Goal: Task Accomplishment & Management: Use online tool/utility

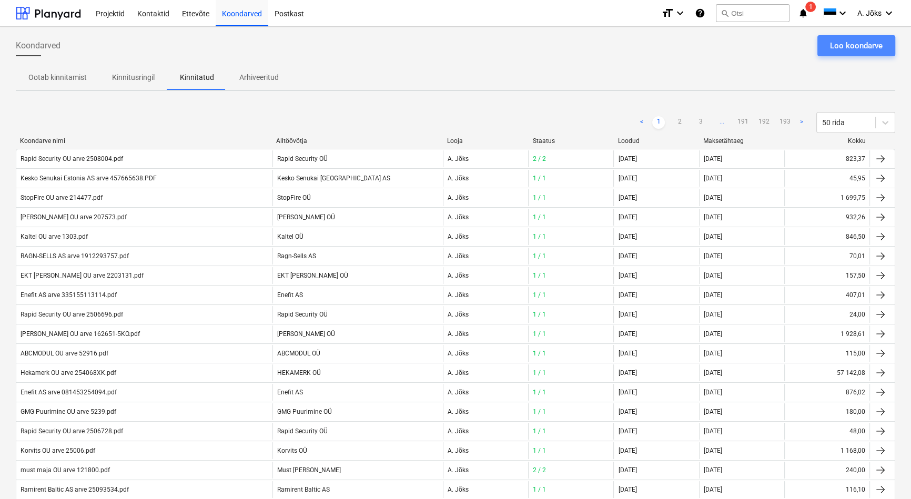
click at [840, 43] on div "Loo koondarve" at bounding box center [856, 46] width 53 height 14
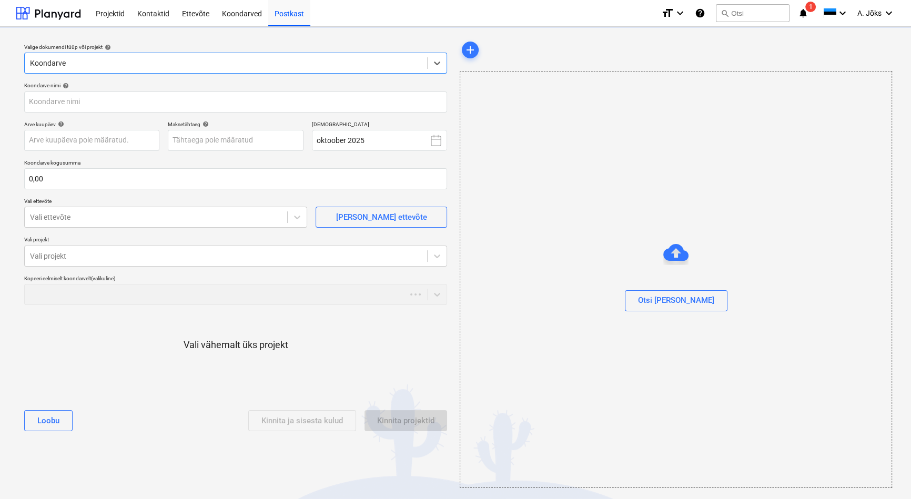
type input "Officeday [GEOGRAPHIC_DATA] OU arve 25EE08908.pdf"
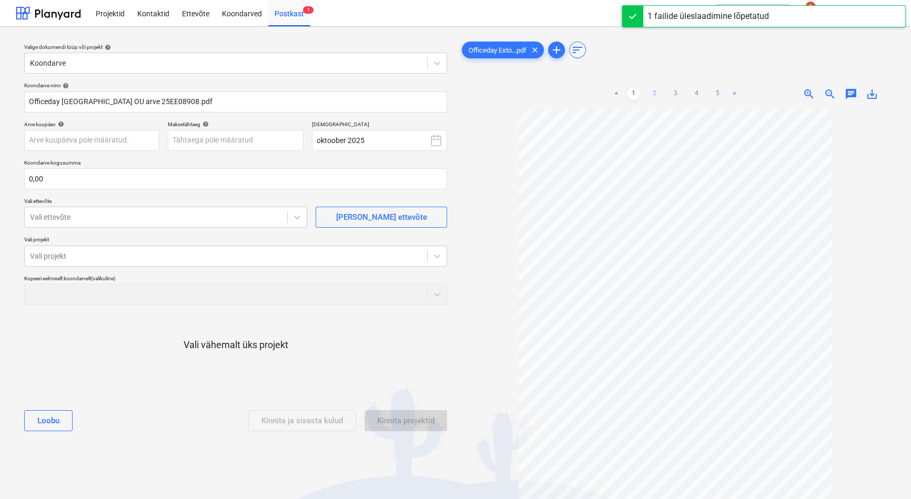
click at [651, 96] on link "2" at bounding box center [654, 94] width 13 height 13
click at [674, 92] on link "3" at bounding box center [675, 94] width 13 height 13
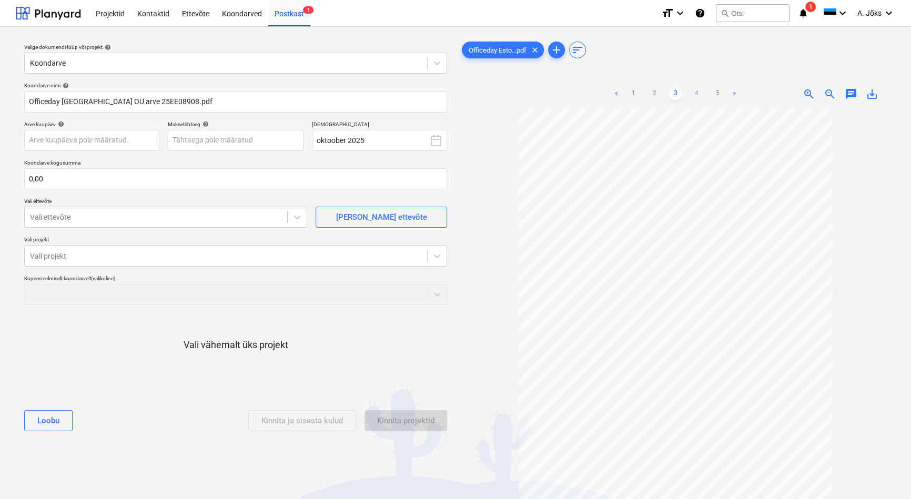
click at [694, 93] on link "4" at bounding box center [696, 94] width 13 height 13
click at [613, 91] on link "<" at bounding box center [616, 94] width 13 height 13
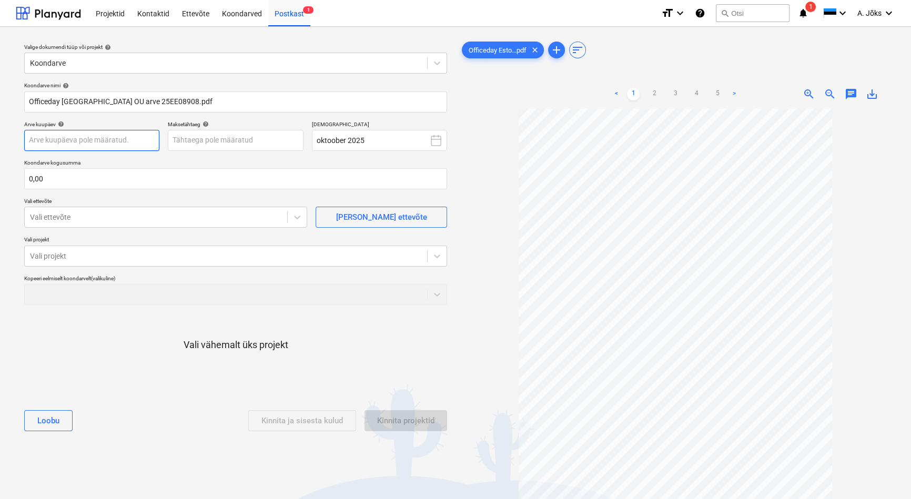
click at [109, 141] on body "Projektid Kontaktid Ettevõte Koondarved Postkast 1 format_size keyboard_arrow_d…" at bounding box center [455, 249] width 911 height 499
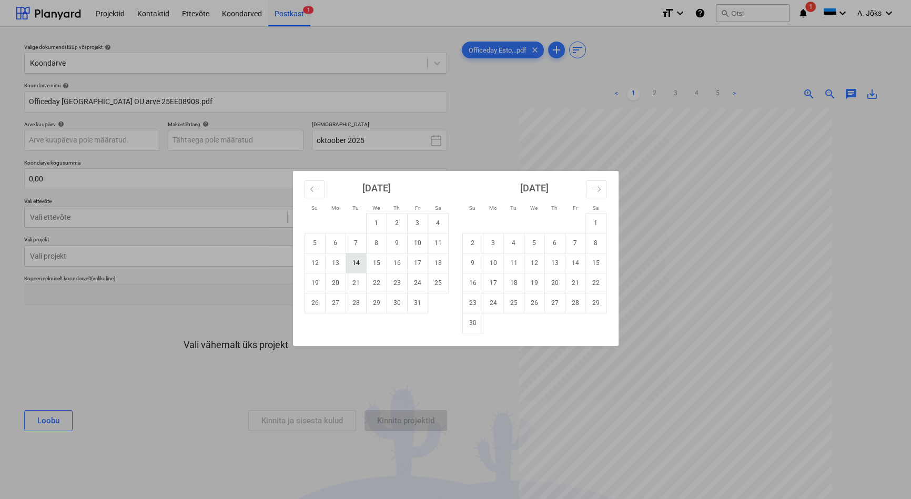
click at [351, 261] on td "14" at bounding box center [355, 263] width 21 height 20
type input "[DATE]"
click at [234, 144] on body "Projektid Kontaktid Ettevõte Koondarved Postkast 1 format_size keyboard_arrow_d…" at bounding box center [455, 249] width 911 height 499
drag, startPoint x: 354, startPoint y: 307, endPoint x: 338, endPoint y: 298, distance: 18.4
click at [354, 308] on td "28" at bounding box center [355, 303] width 21 height 20
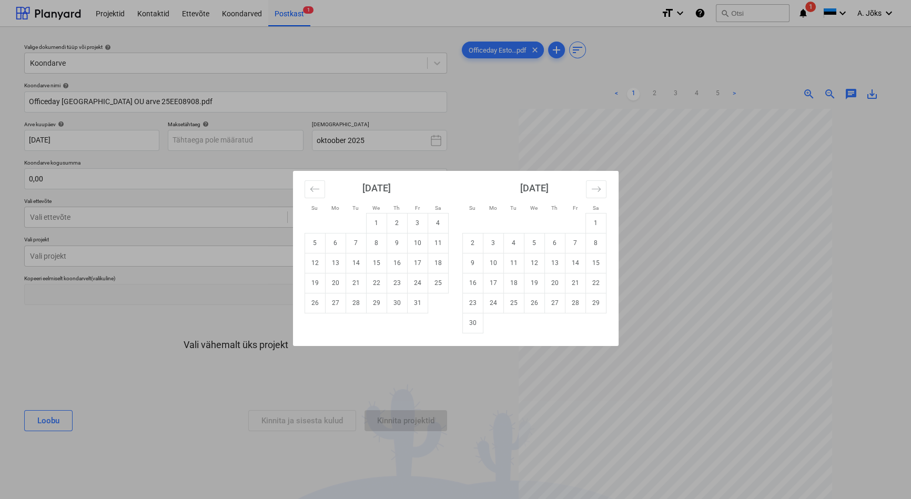
type input "[DATE]"
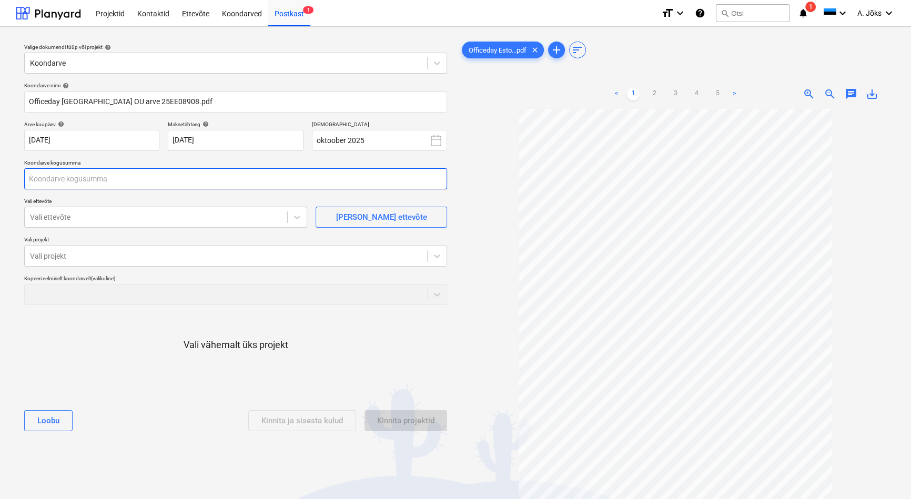
click at [68, 179] on input "text" at bounding box center [235, 178] width 423 height 21
type input "178,49"
click at [85, 218] on div at bounding box center [156, 217] width 252 height 11
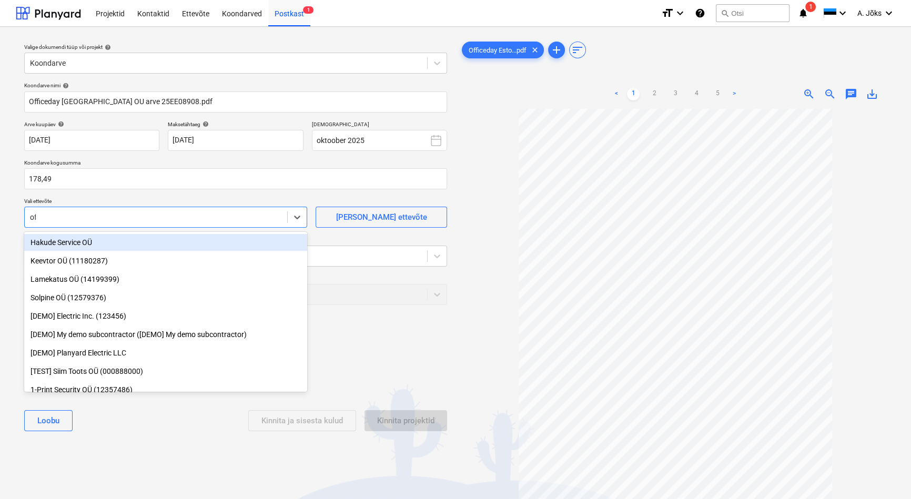
type input "offi"
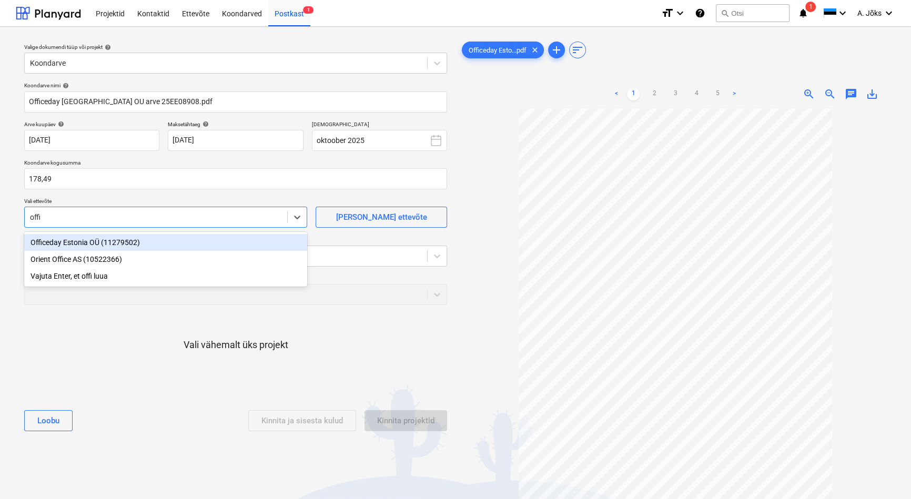
click at [79, 242] on div "Officeday Estonia OÜ (11279502)" at bounding box center [165, 242] width 283 height 17
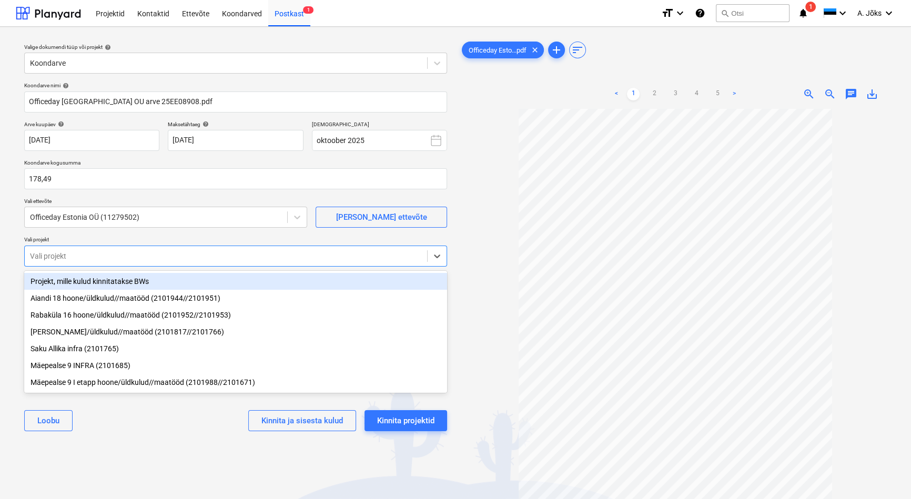
click at [77, 255] on div at bounding box center [226, 256] width 392 height 11
click at [79, 281] on div "Projekt, mille kulud kinnitatakse BWs" at bounding box center [235, 281] width 423 height 17
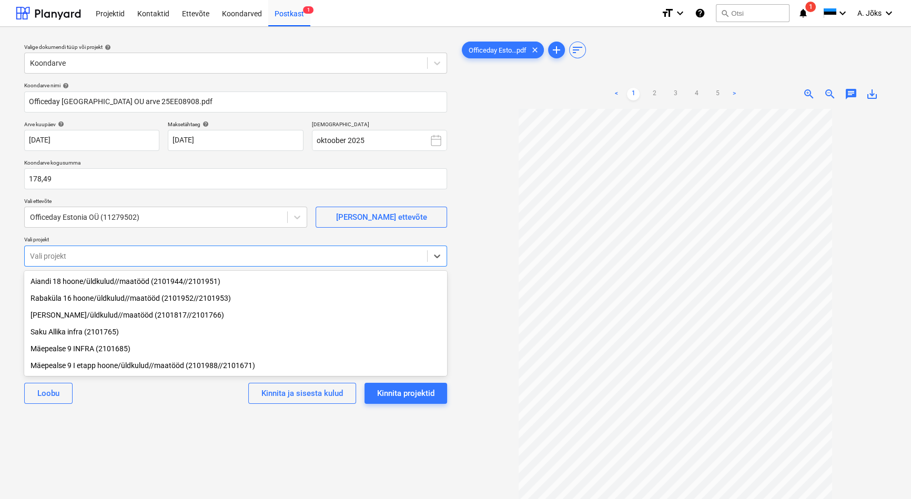
click at [164, 422] on div "Valige dokumendi tüüp või projekt help Koondarve Koondarve nimi help Officeday …" at bounding box center [236, 308] width 440 height 547
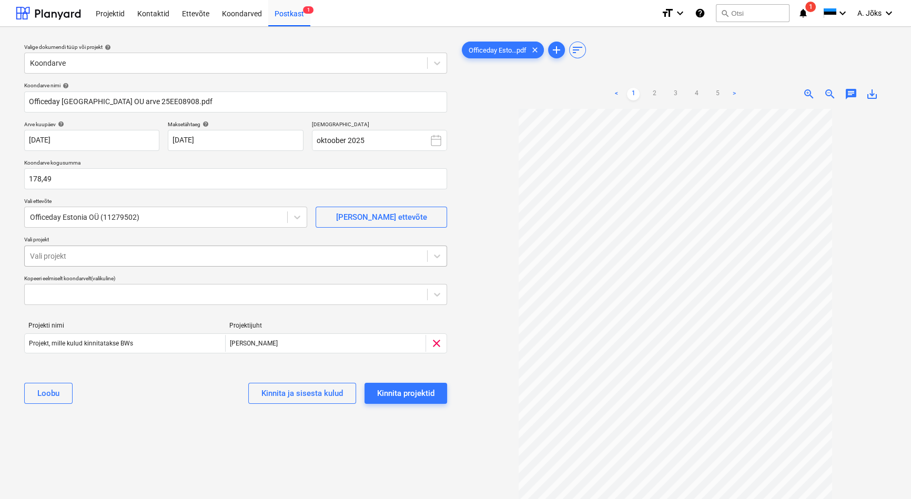
click at [97, 252] on div at bounding box center [226, 256] width 392 height 11
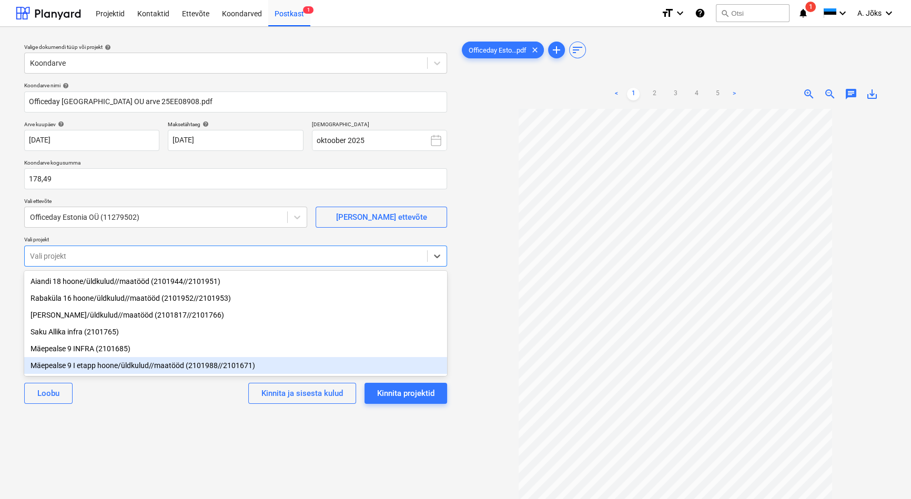
click at [102, 368] on div "Mäepealse 9 I etapp hoone/üldkulud//maatööd (2101988//2101671)" at bounding box center [235, 365] width 423 height 17
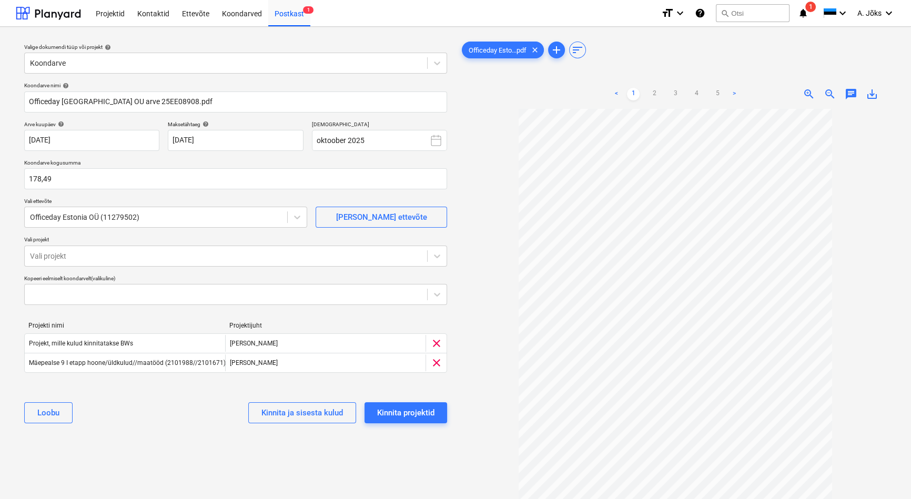
click at [130, 414] on div "[PERSON_NAME] ja sisesta kulud Kinnita projektid" at bounding box center [235, 413] width 423 height 38
click at [654, 94] on link "2" at bounding box center [654, 94] width 13 height 13
click at [672, 95] on link "3" at bounding box center [675, 94] width 13 height 13
click at [698, 92] on link "4" at bounding box center [696, 94] width 13 height 13
click at [677, 93] on link "3" at bounding box center [675, 94] width 13 height 13
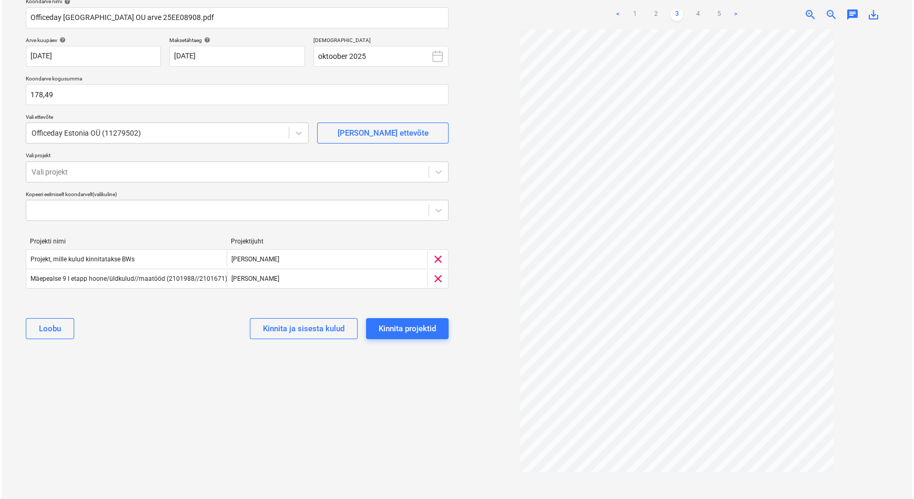
scroll to position [91, 0]
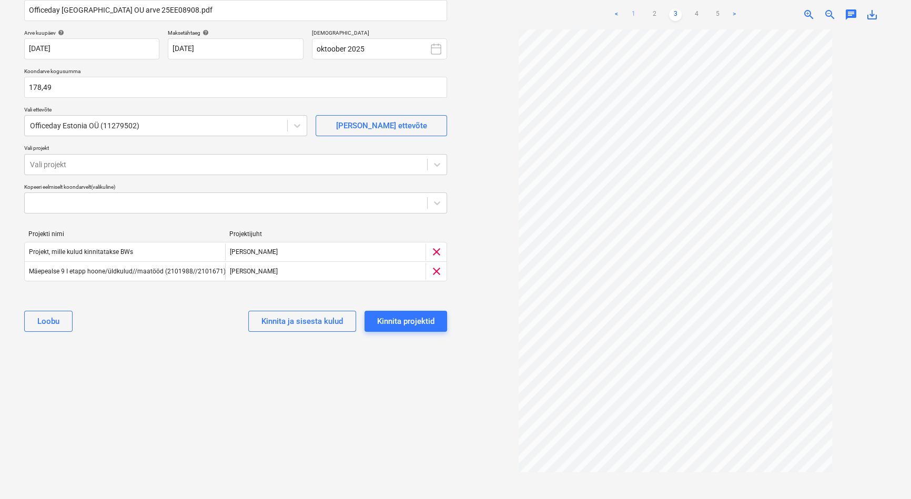
click at [631, 17] on link "1" at bounding box center [633, 14] width 13 height 13
click at [395, 322] on div "Kinnita projektid" at bounding box center [405, 321] width 57 height 14
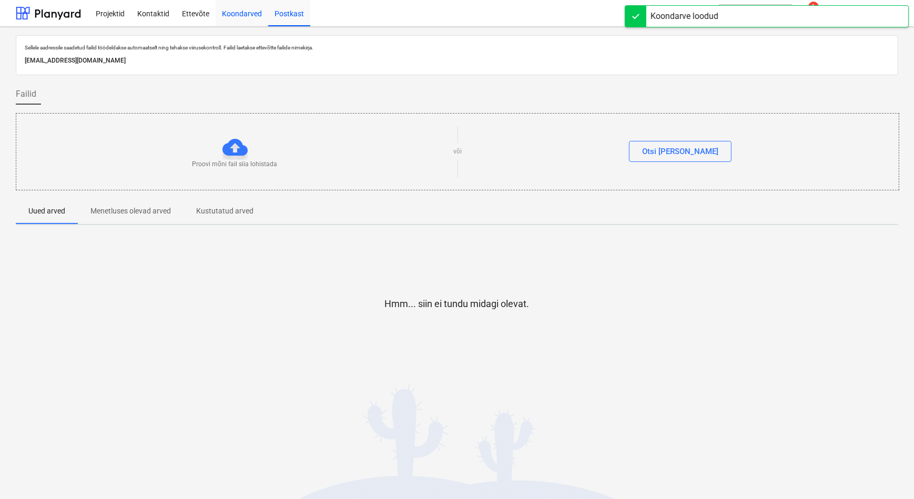
click at [230, 12] on div "Koondarved" at bounding box center [242, 12] width 53 height 27
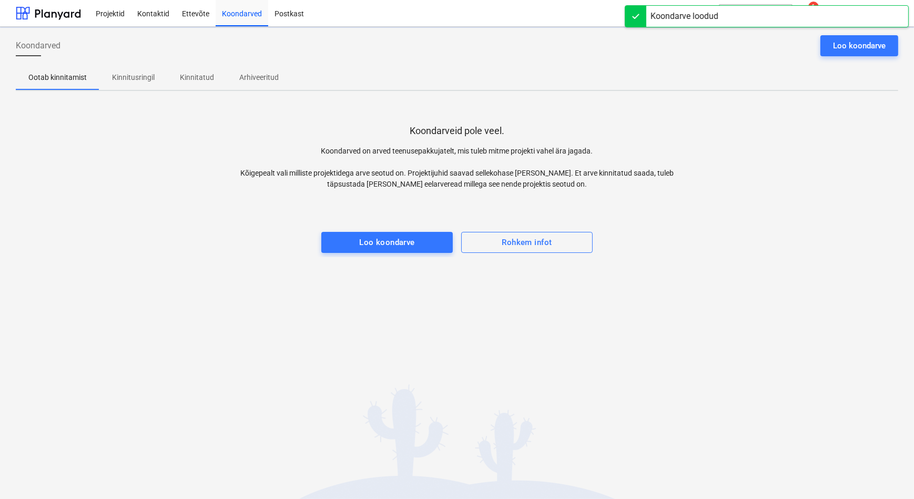
click at [126, 74] on p "Kinnitusringil" at bounding box center [133, 77] width 43 height 11
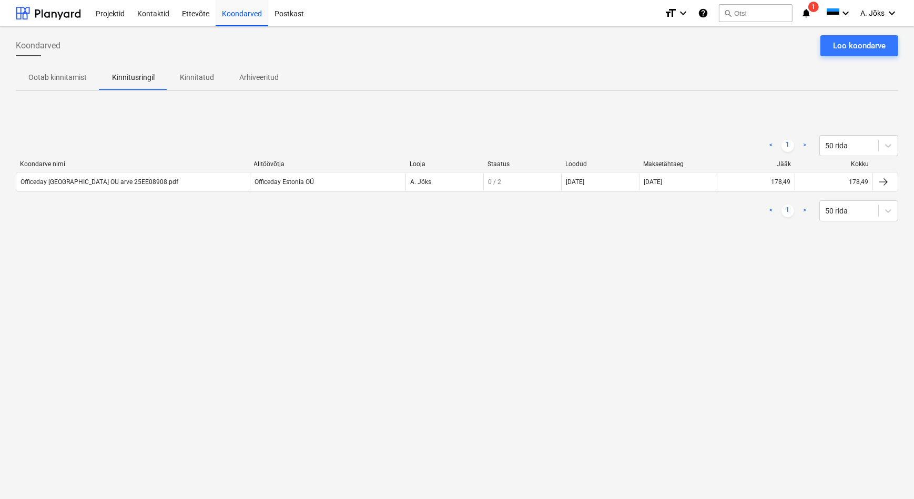
click at [80, 185] on div "Officeday [GEOGRAPHIC_DATA] OU arve 25EE08908.pdf" at bounding box center [100, 181] width 158 height 7
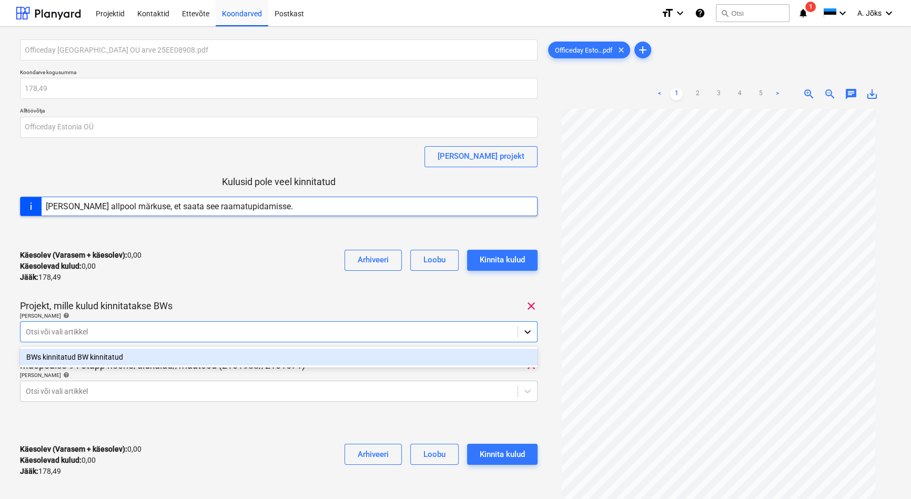
click at [531, 331] on icon at bounding box center [527, 332] width 11 height 11
click at [230, 356] on div "BWs kinnitatud BW kinnitatud" at bounding box center [278, 357] width 517 height 17
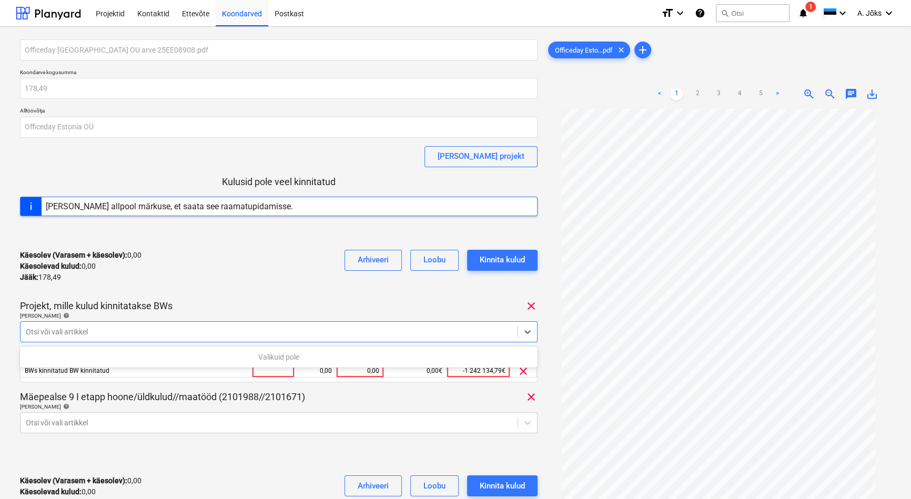
click at [327, 387] on div "Officeday Estonia OU arve 25EE08908.pdf Koondarve kogusumma 178,49 Alltöövõtja …" at bounding box center [278, 277] width 517 height 477
click at [362, 368] on div "0,00" at bounding box center [360, 370] width 38 height 13
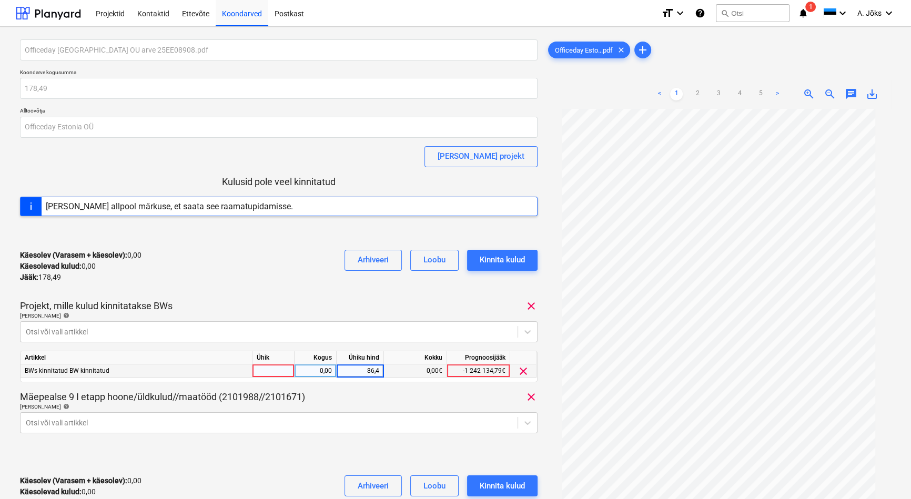
type input "86,49"
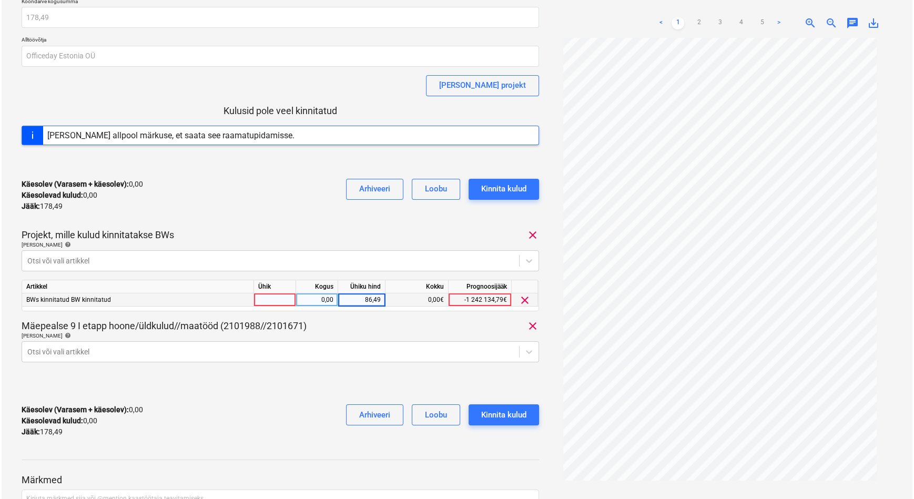
scroll to position [95, 0]
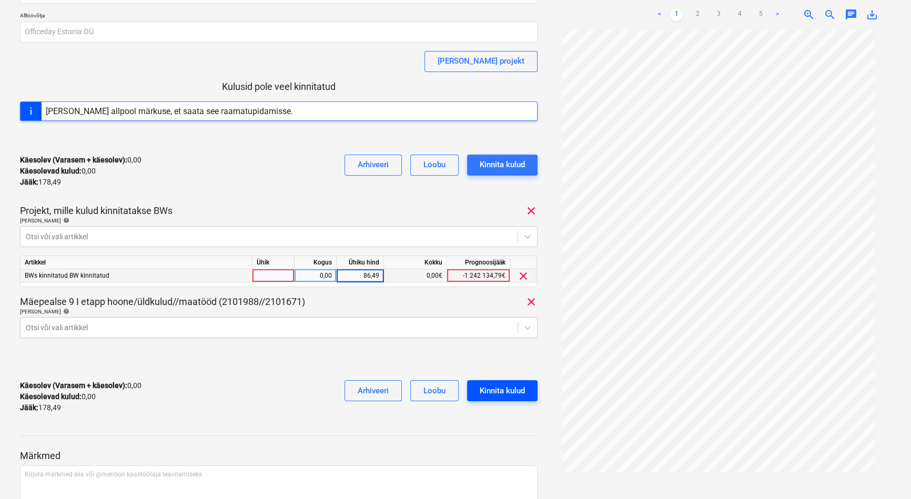
click at [493, 392] on div "Kinnita kulud" at bounding box center [502, 391] width 45 height 14
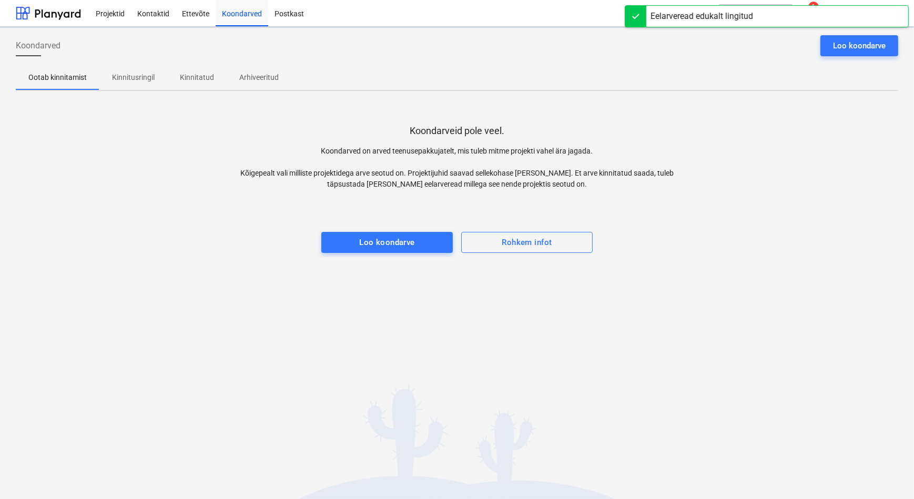
click at [146, 75] on p "Kinnitusringil" at bounding box center [133, 77] width 43 height 11
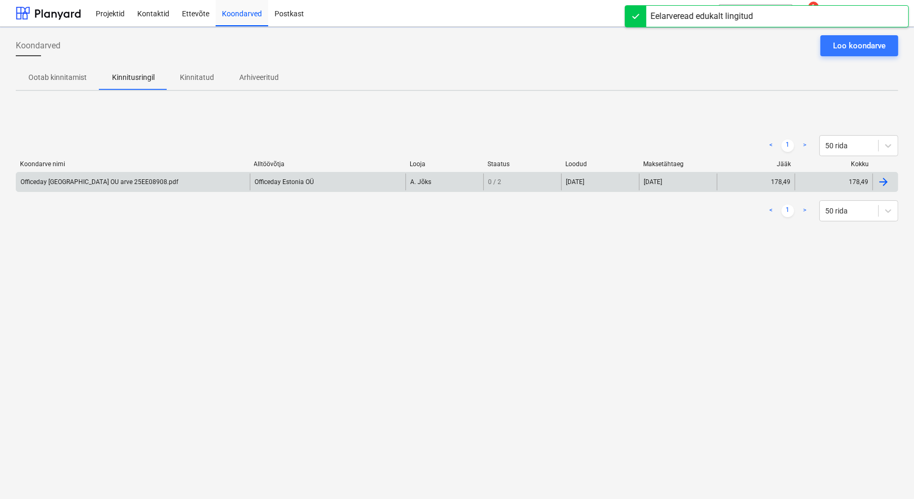
click at [116, 179] on div "Officeday [GEOGRAPHIC_DATA] OU arve 25EE08908.pdf" at bounding box center [100, 181] width 158 height 7
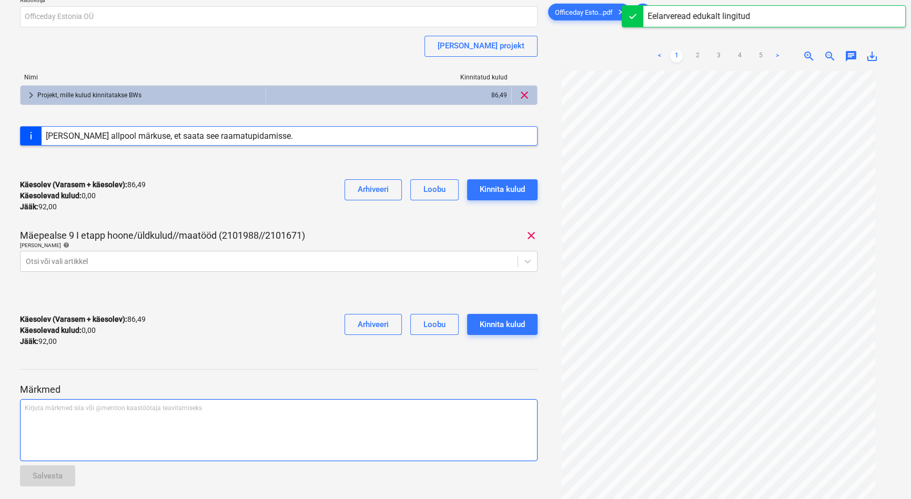
scroll to position [118, 0]
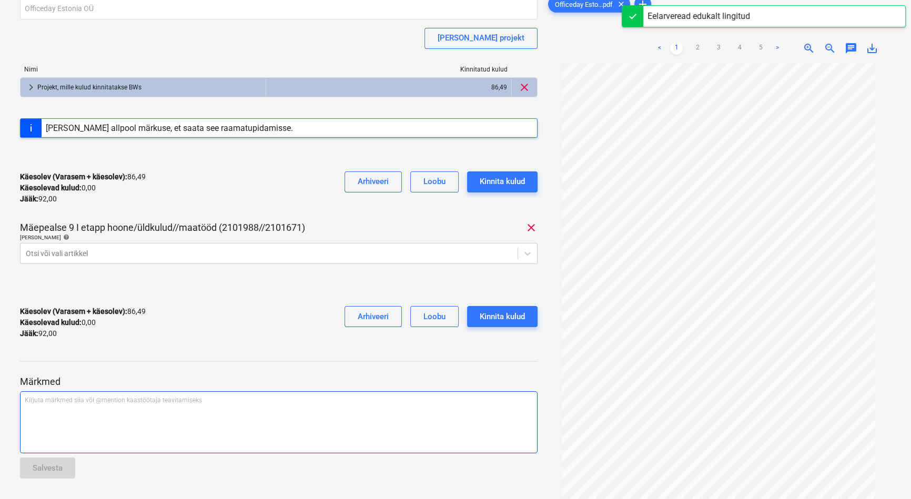
click at [210, 412] on div "Kirjuta märkmed siia või @mention kaastöötaja teavitamiseks ﻿" at bounding box center [278, 422] width 517 height 62
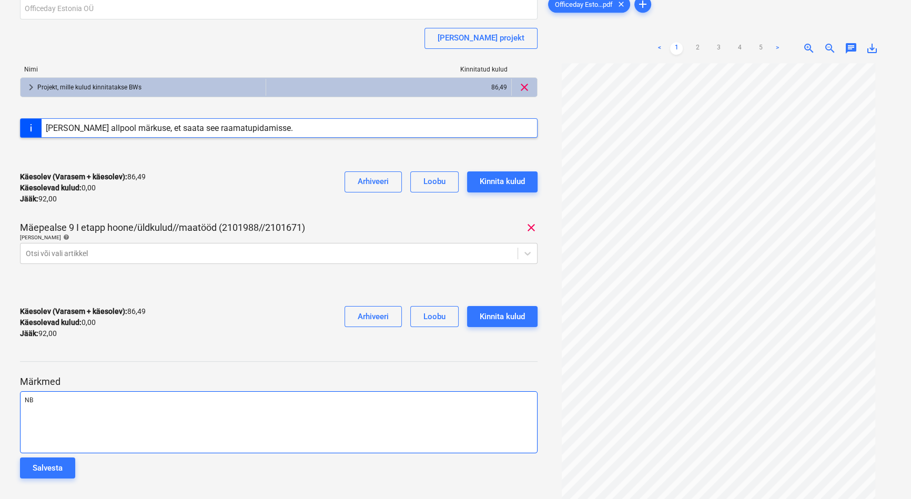
scroll to position [152, 0]
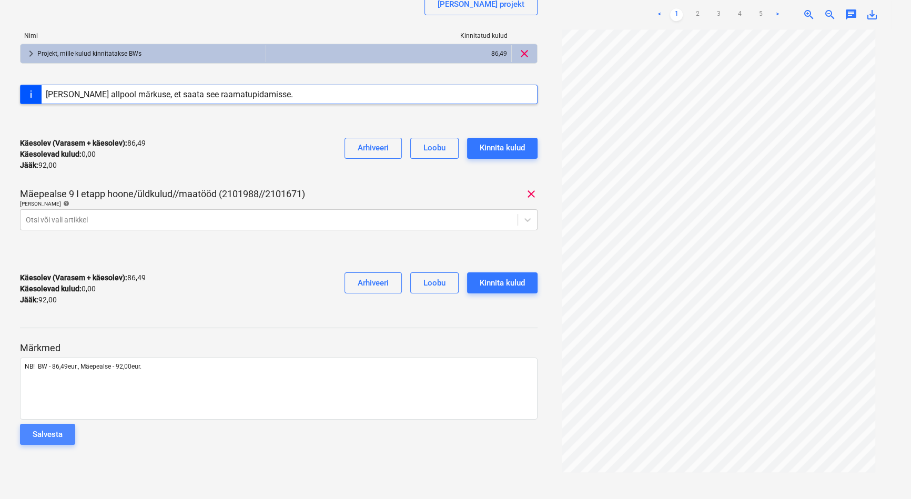
click at [55, 433] on div "Salvesta" at bounding box center [48, 434] width 30 height 14
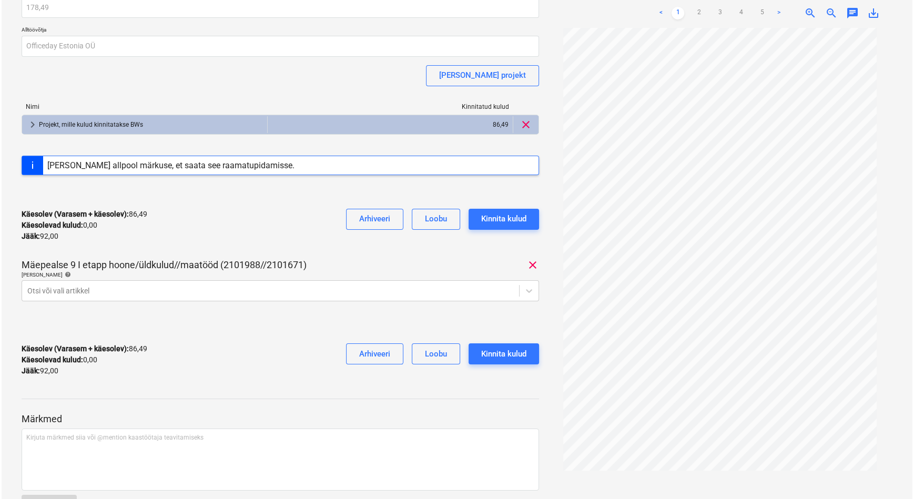
scroll to position [0, 0]
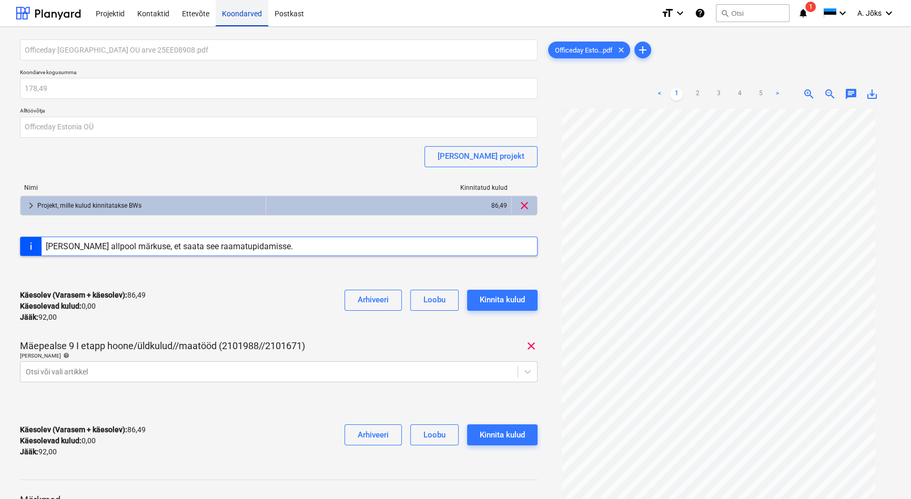
click at [236, 14] on div "Koondarved" at bounding box center [242, 12] width 53 height 27
